Goal: Information Seeking & Learning: Learn about a topic

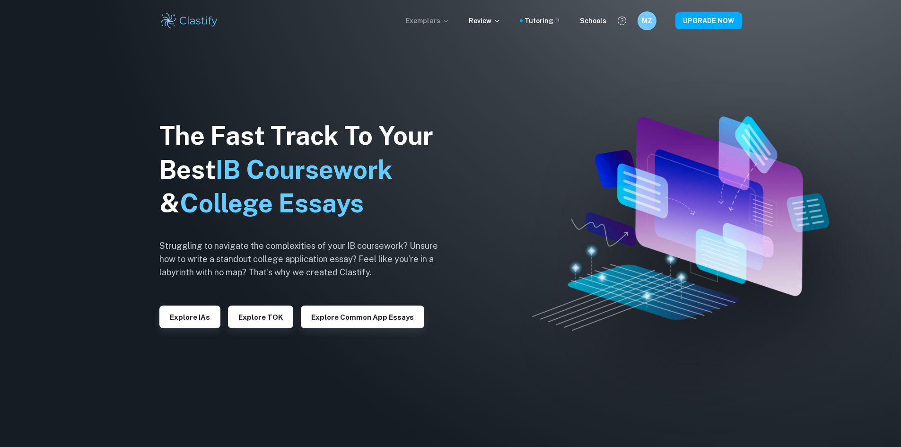
click at [439, 23] on p "Exemplars" at bounding box center [428, 21] width 44 height 10
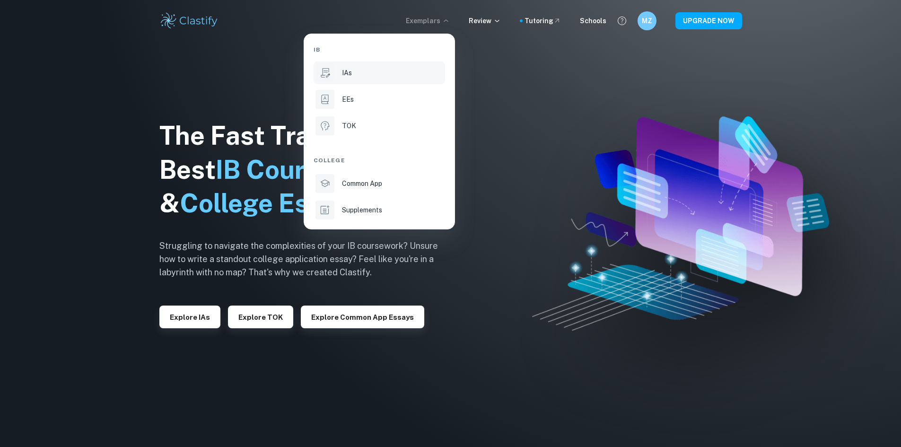
click at [370, 75] on div "IAs" at bounding box center [392, 73] width 101 height 10
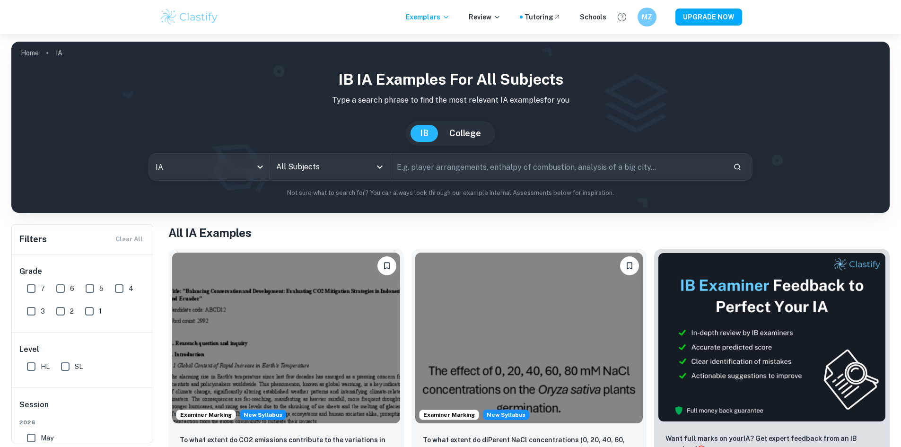
click at [289, 161] on input "All Subjects" at bounding box center [322, 167] width 97 height 18
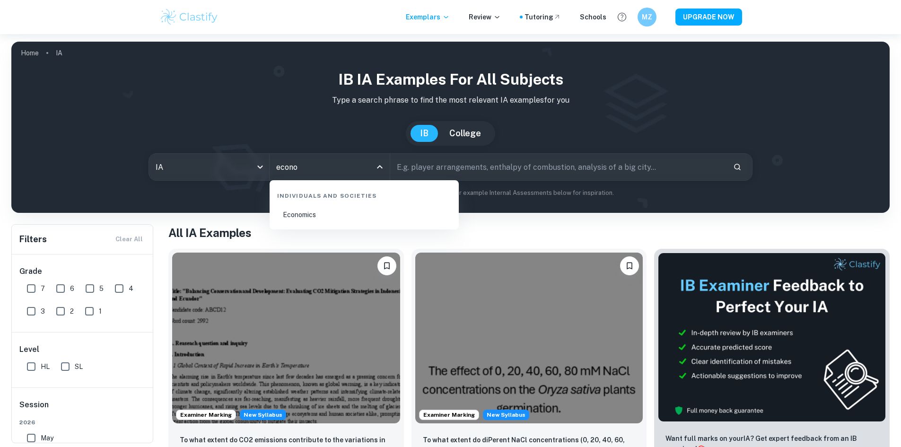
click at [328, 207] on li "Economics" at bounding box center [364, 215] width 182 height 22
type input "Economics"
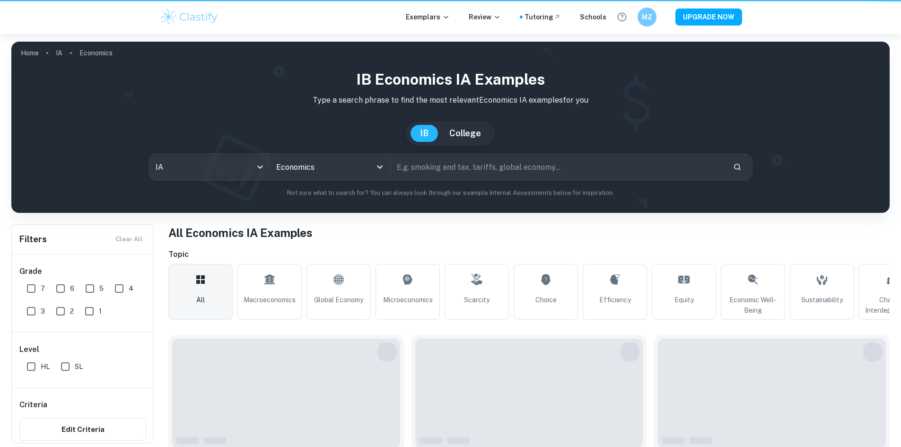
scroll to position [95, 0]
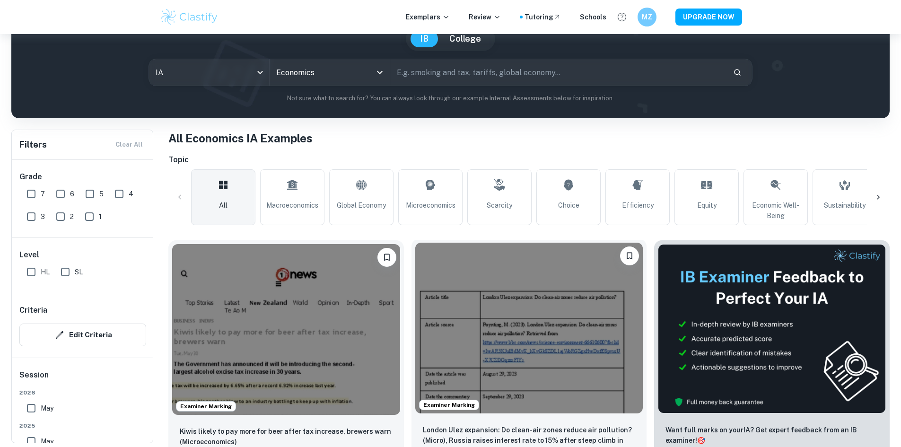
click at [472, 315] on img at bounding box center [529, 328] width 228 height 171
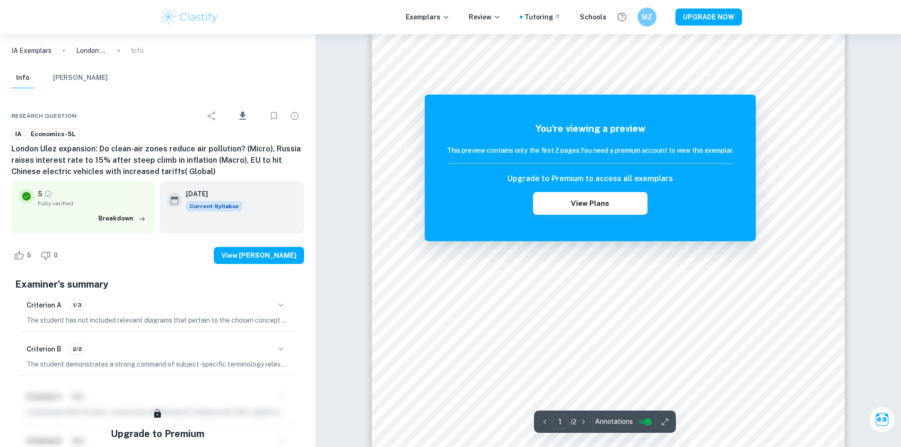
scroll to position [47, 0]
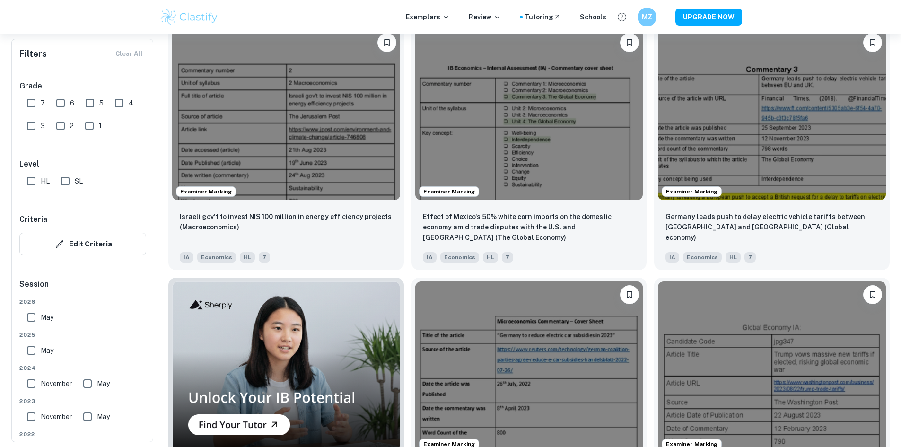
scroll to position [615, 0]
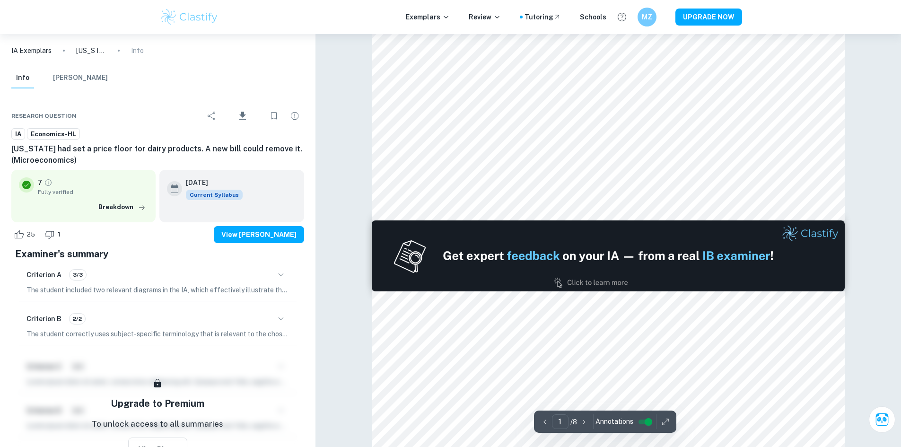
type input "2"
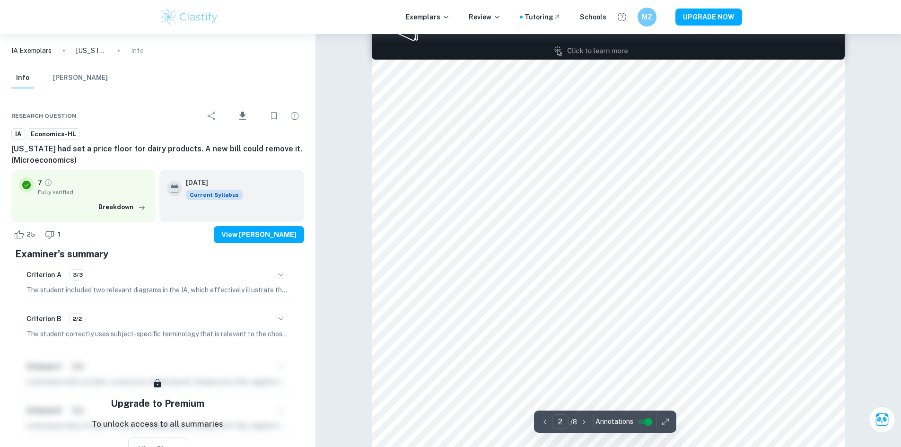
scroll to position [757, 0]
